Goal: Task Accomplishment & Management: Complete application form

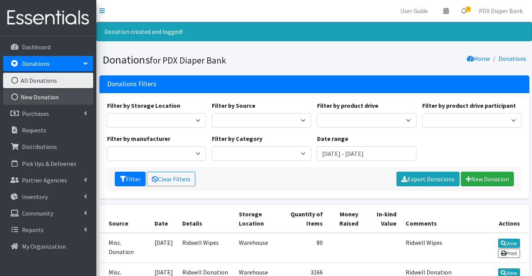
click at [59, 96] on link "New Donation" at bounding box center [48, 96] width 90 height 15
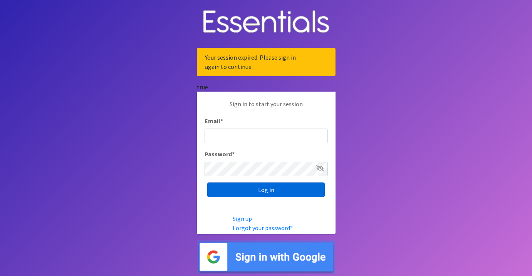
type input "info@pdxdiaperbank.org"
click at [248, 192] on input "Log in" at bounding box center [265, 190] width 117 height 15
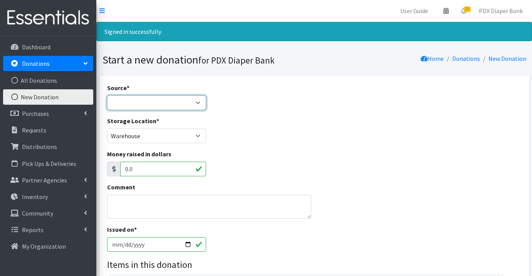
click at [178, 105] on select "Product Drive Manufacturer Donation Site Misc. Donation" at bounding box center [156, 103] width 99 height 15
select select "Misc. Donation"
click at [107, 96] on select "Product Drive Manufacturer Donation Site Misc. Donation" at bounding box center [156, 103] width 99 height 15
click at [177, 205] on textarea "Comment" at bounding box center [209, 207] width 204 height 24
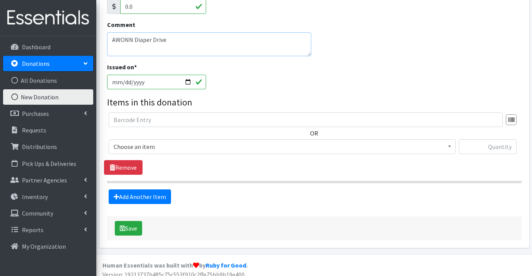
scroll to position [166, 0]
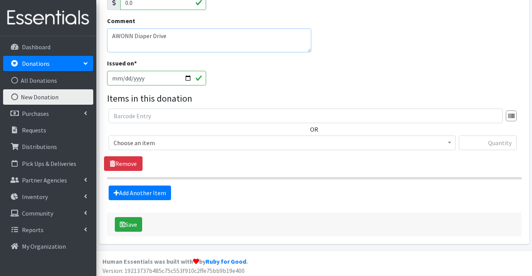
type textarea "AWONN Diaper Drive"
click at [187, 139] on span "Choose an item" at bounding box center [282, 142] width 337 height 11
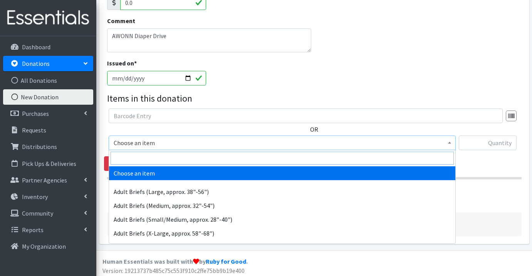
click at [186, 158] on input "search" at bounding box center [282, 158] width 343 height 13
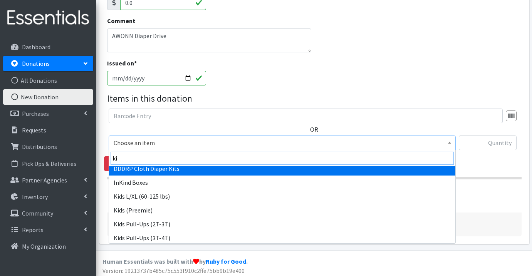
scroll to position [23, 0]
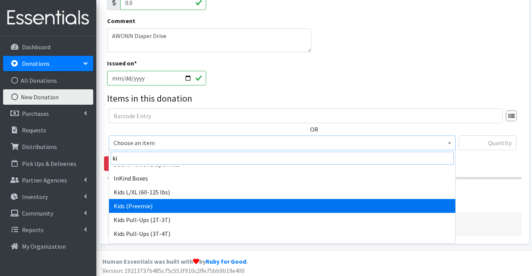
type input "ki"
select select "1188"
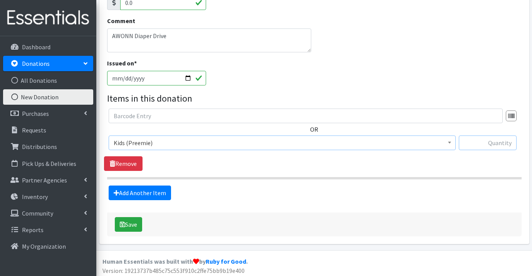
click at [490, 142] on input "text" at bounding box center [488, 143] width 58 height 15
type input "20"
click at [139, 191] on link "Add Another Item" at bounding box center [140, 193] width 62 height 15
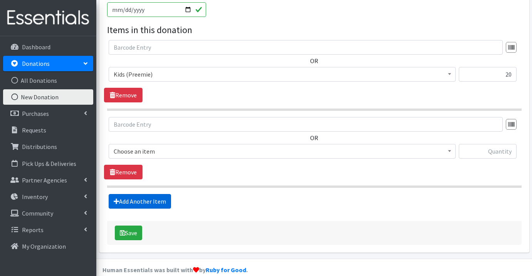
scroll to position [246, 0]
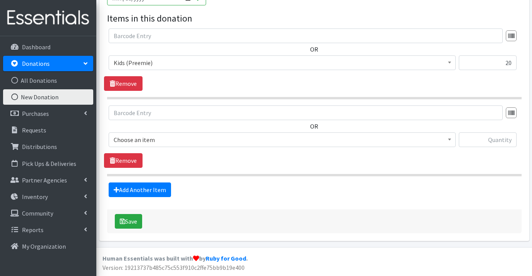
click at [178, 137] on span "Choose an item" at bounding box center [282, 139] width 337 height 11
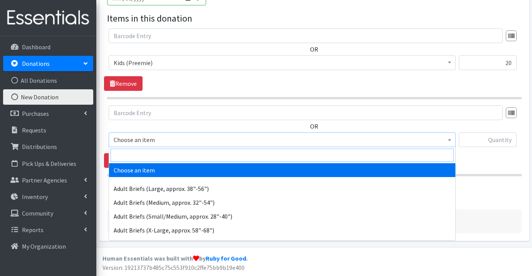
click at [176, 156] on input "search" at bounding box center [282, 155] width 343 height 13
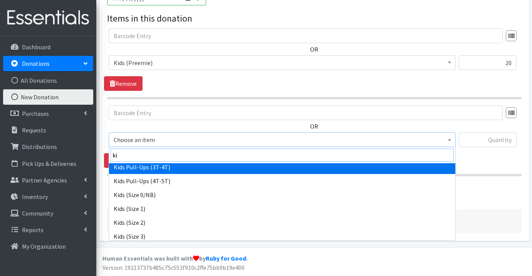
scroll to position [87, 0]
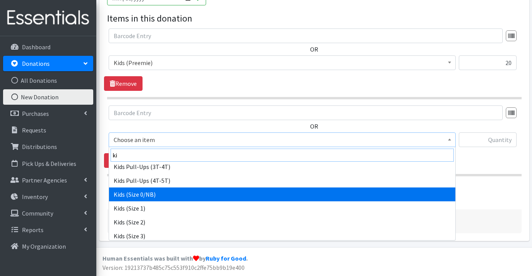
type input "ki"
select select "1187"
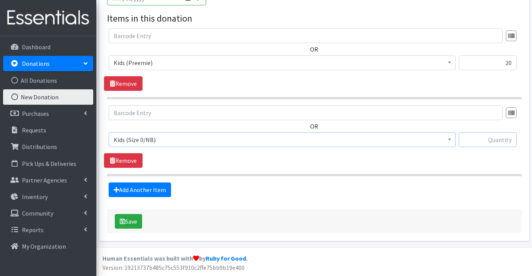
click at [512, 139] on input "text" at bounding box center [488, 139] width 58 height 15
type input "52"
click at [150, 187] on link "Add Another Item" at bounding box center [140, 190] width 62 height 15
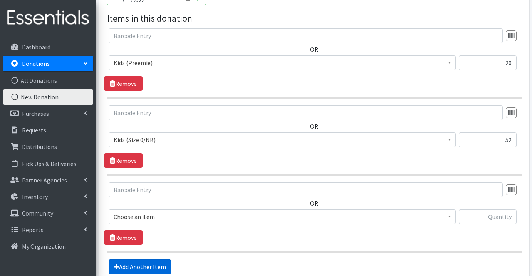
scroll to position [324, 0]
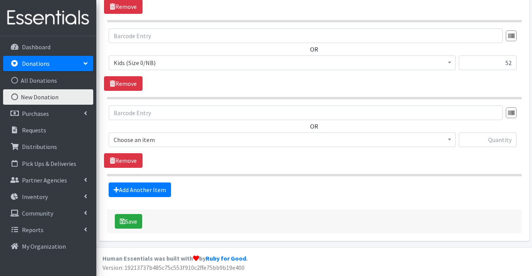
click at [183, 142] on span "Choose an item" at bounding box center [282, 139] width 337 height 11
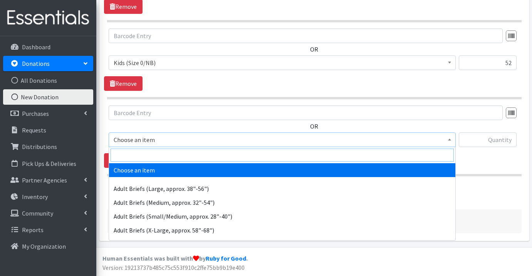
click at [183, 156] on input "search" at bounding box center [282, 155] width 343 height 13
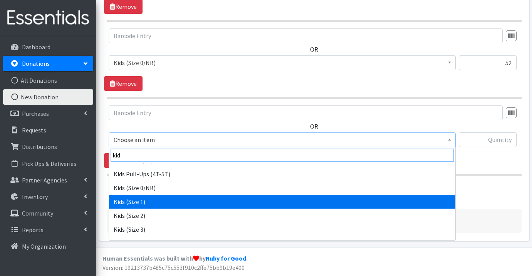
scroll to position [72, 0]
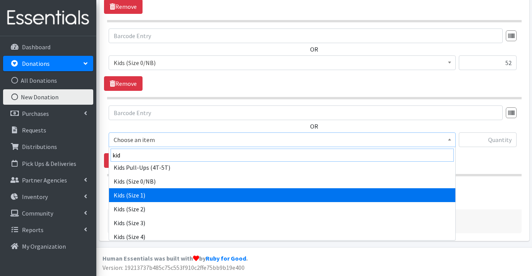
type input "kid"
select select "1182"
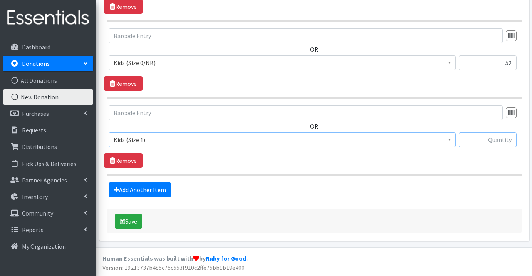
click at [494, 137] on input "text" at bounding box center [488, 139] width 58 height 15
type input "116"
click at [160, 187] on link "Add Another Item" at bounding box center [140, 190] width 62 height 15
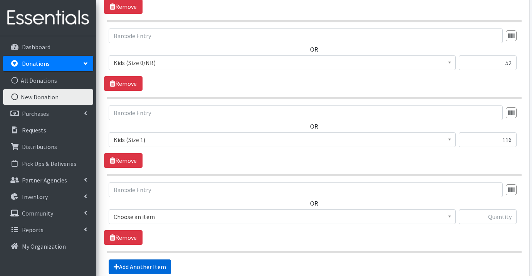
scroll to position [401, 0]
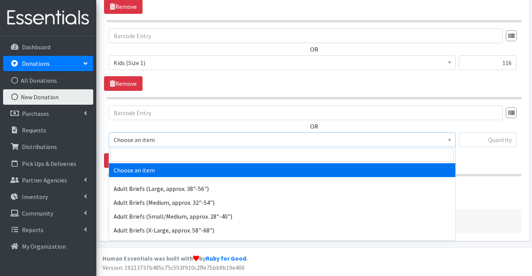
click at [188, 141] on span "Choose an item" at bounding box center [282, 139] width 337 height 11
click at [186, 156] on input "search" at bounding box center [282, 155] width 343 height 13
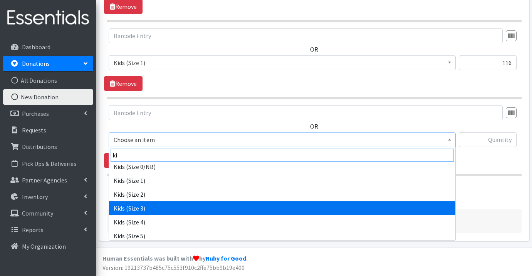
scroll to position [125, 0]
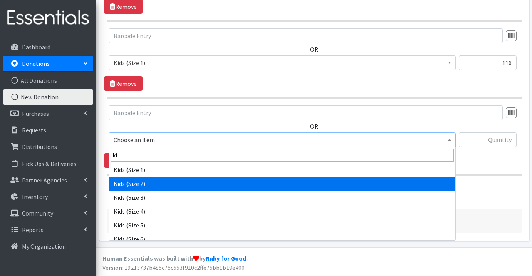
type input "ki"
select select "1183"
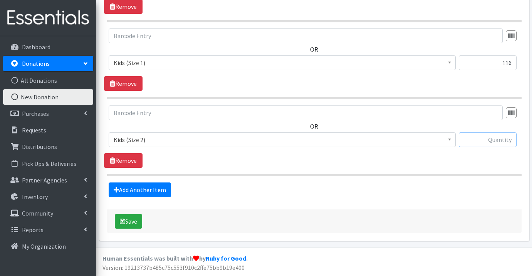
click at [504, 141] on input "text" at bounding box center [488, 139] width 58 height 15
type input "541"
click at [144, 189] on link "Add Another Item" at bounding box center [140, 190] width 62 height 15
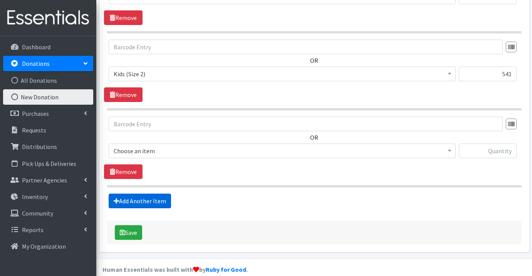
scroll to position [478, 0]
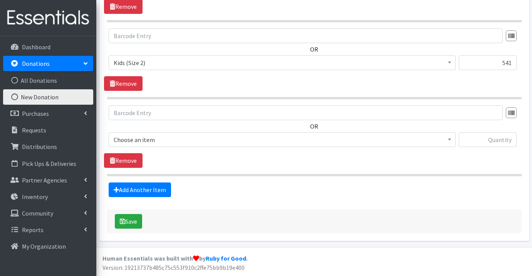
click at [188, 143] on span "Choose an item" at bounding box center [282, 139] width 337 height 11
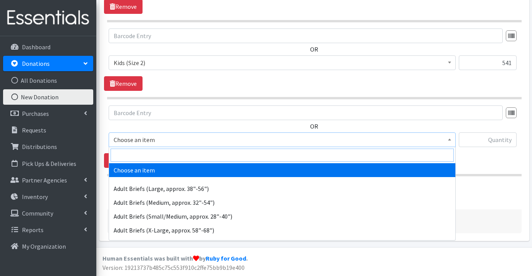
click at [185, 158] on input "search" at bounding box center [282, 155] width 343 height 13
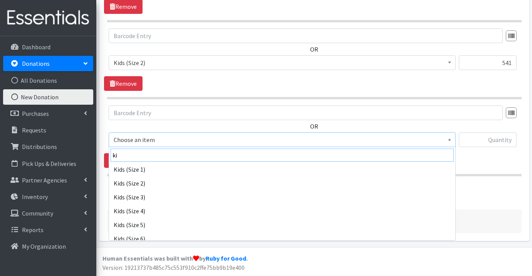
scroll to position [127, 0]
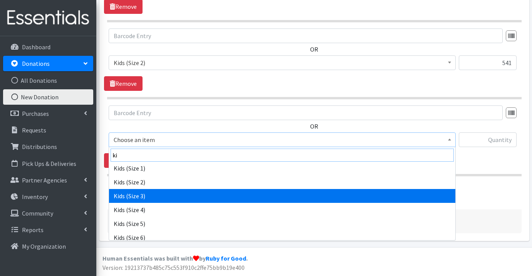
type input "ki"
select select "1186"
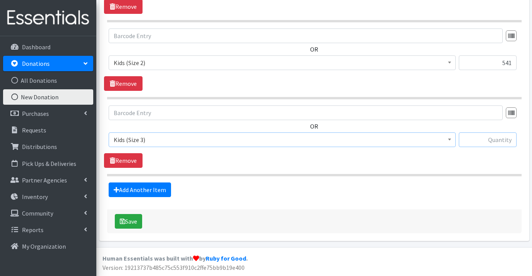
click at [506, 138] on input "text" at bounding box center [488, 139] width 58 height 15
type input "225"
click at [149, 188] on link "Add Another Item" at bounding box center [140, 190] width 62 height 15
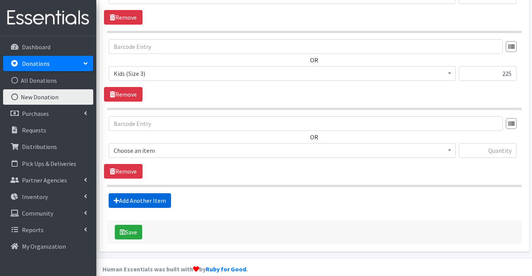
scroll to position [555, 0]
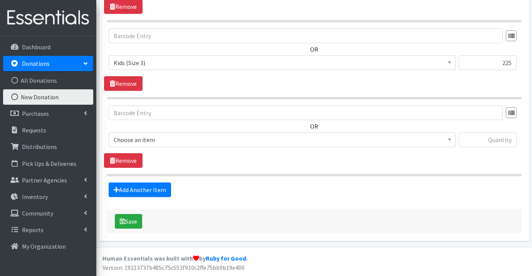
click at [179, 139] on span "Choose an item" at bounding box center [282, 139] width 337 height 11
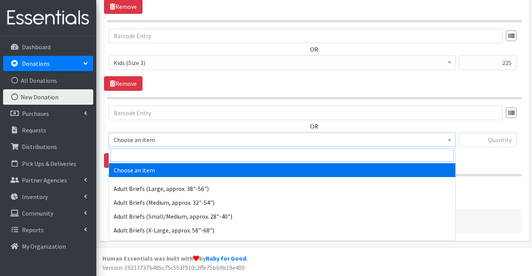
click at [179, 156] on input "search" at bounding box center [282, 155] width 343 height 13
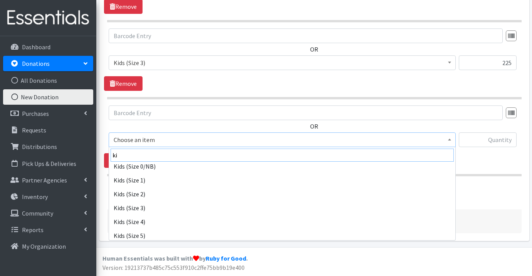
scroll to position [116, 0]
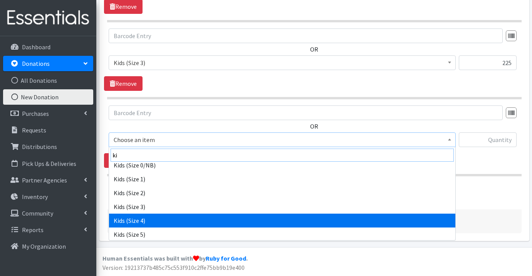
type input "ki"
select select "1161"
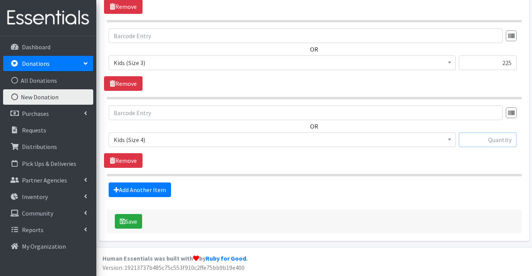
click at [501, 139] on input "text" at bounding box center [488, 139] width 58 height 15
type input "224"
click at [155, 189] on link "Add Another Item" at bounding box center [140, 190] width 62 height 15
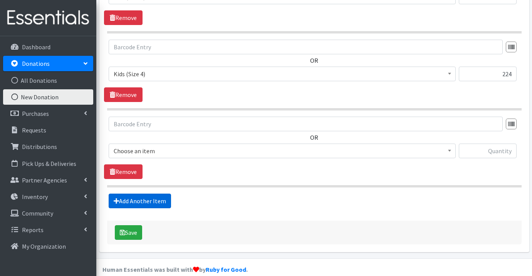
scroll to position [632, 0]
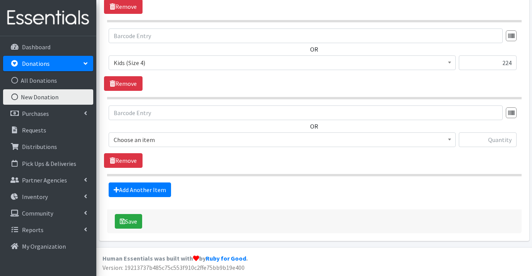
click at [195, 138] on span "Choose an item" at bounding box center [282, 139] width 337 height 11
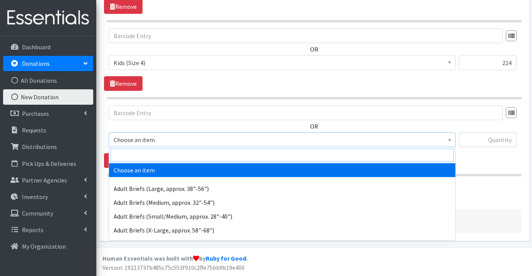
click at [190, 154] on input "search" at bounding box center [282, 155] width 343 height 13
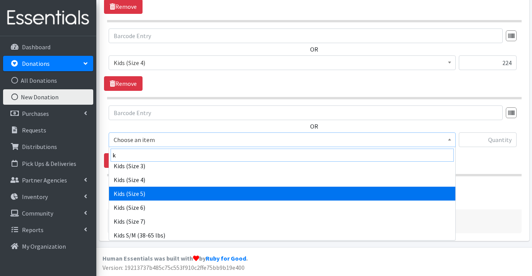
scroll to position [200, 0]
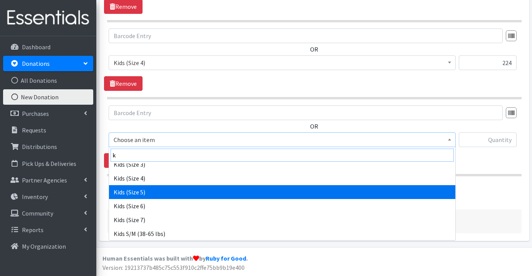
type input "k"
select select "1162"
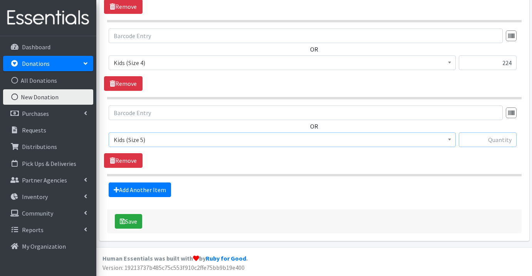
click at [508, 139] on input "text" at bounding box center [488, 139] width 58 height 15
type input "346"
click at [163, 186] on link "Add Another Item" at bounding box center [140, 190] width 62 height 15
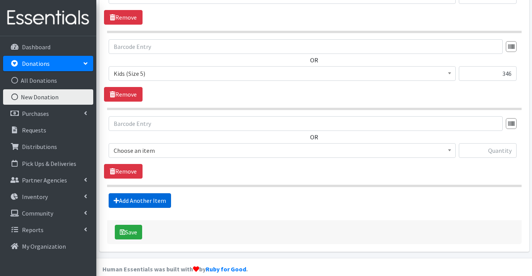
scroll to position [709, 0]
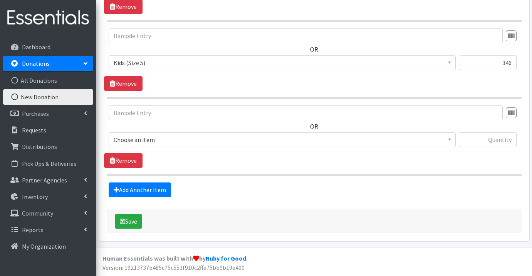
click at [196, 136] on span "Choose an item" at bounding box center [282, 139] width 337 height 11
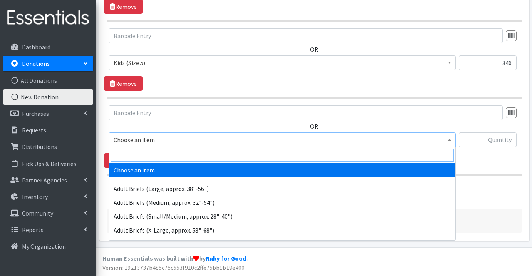
click at [196, 157] on input "search" at bounding box center [282, 155] width 343 height 13
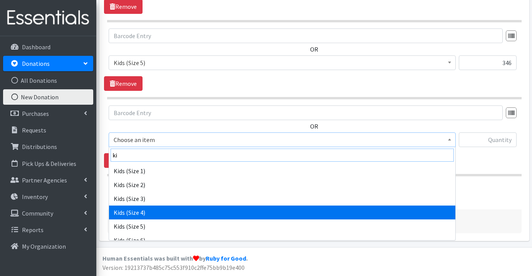
scroll to position [173, 0]
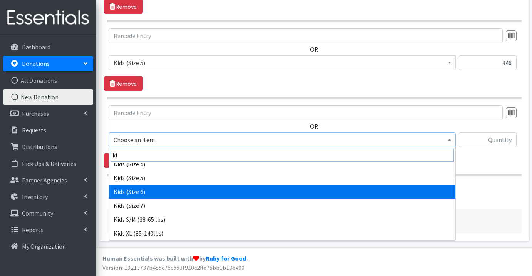
type input "ki"
select select "1164"
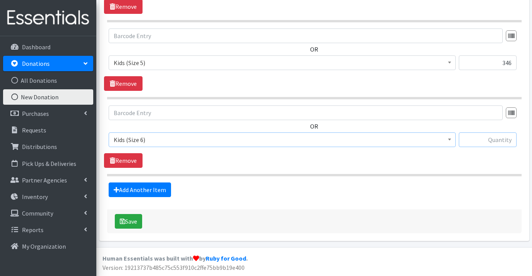
click at [498, 143] on input "text" at bounding box center [488, 139] width 58 height 15
type input "42"
click at [155, 189] on link "Add Another Item" at bounding box center [140, 190] width 62 height 15
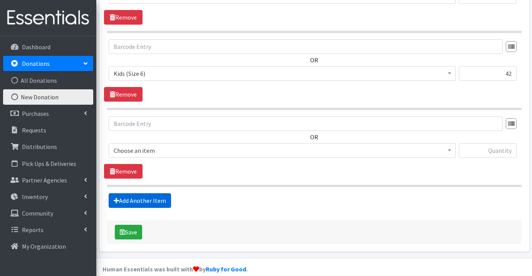
scroll to position [786, 0]
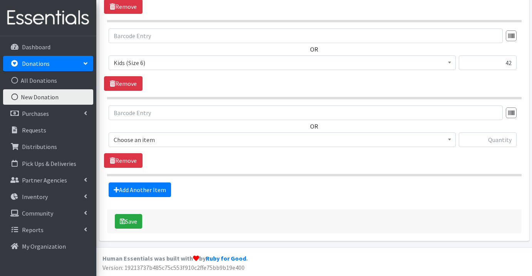
click at [188, 139] on span "Choose an item" at bounding box center [282, 139] width 337 height 11
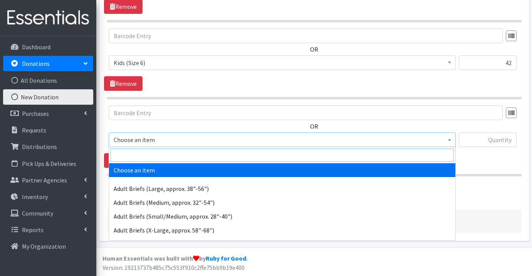
click at [186, 154] on input "search" at bounding box center [282, 155] width 343 height 13
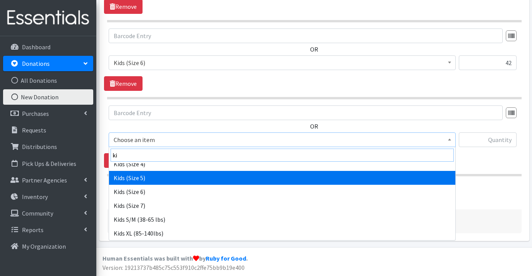
scroll to position [172, 0]
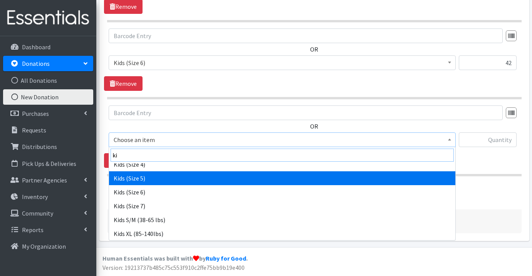
click at [158, 153] on input "ki" at bounding box center [282, 155] width 343 height 13
click at [134, 155] on input "ki" at bounding box center [282, 155] width 343 height 13
type input "k"
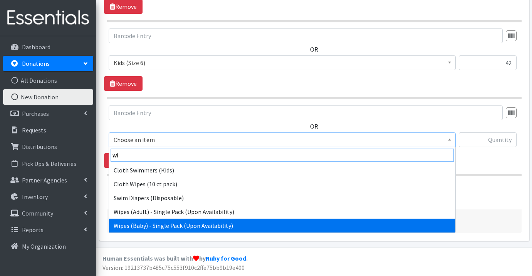
type input "wi"
select select "1153"
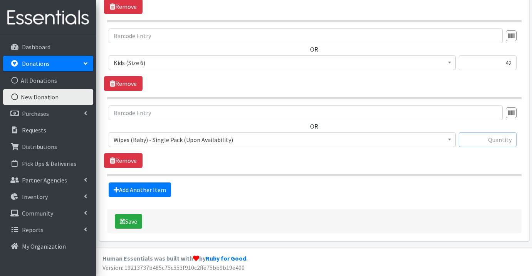
click at [506, 142] on input "text" at bounding box center [488, 139] width 58 height 15
type input "76"
click at [129, 223] on button "Save" at bounding box center [128, 221] width 27 height 15
